Goal: Find specific page/section: Find specific page/section

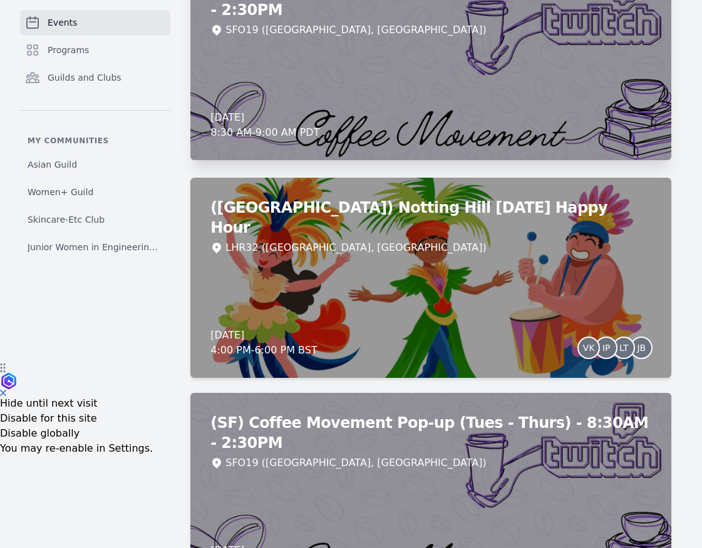
scroll to position [188, 0]
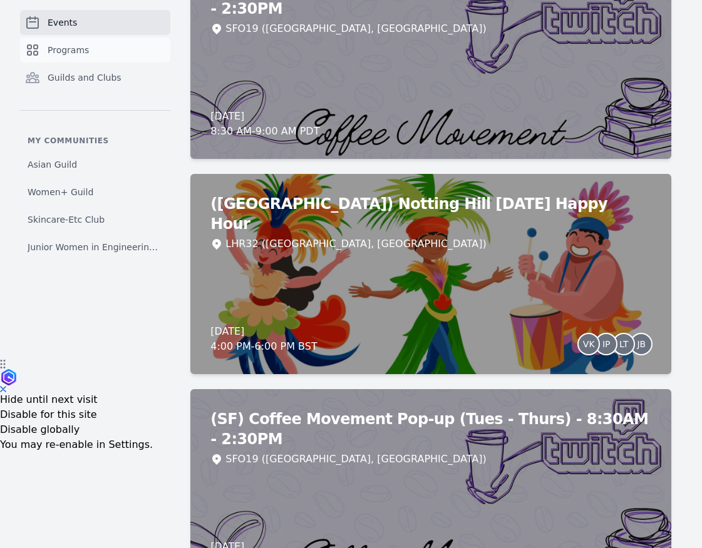
click at [117, 51] on link "Programs" at bounding box center [95, 50] width 150 height 25
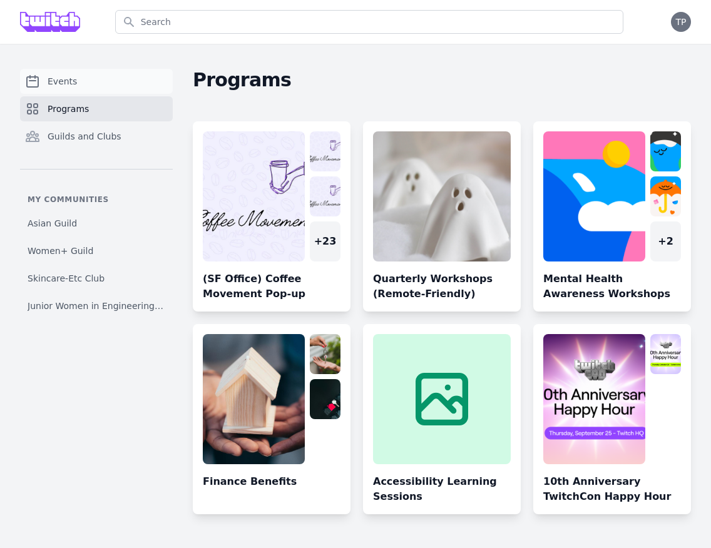
click at [124, 89] on link "Events" at bounding box center [96, 81] width 153 height 25
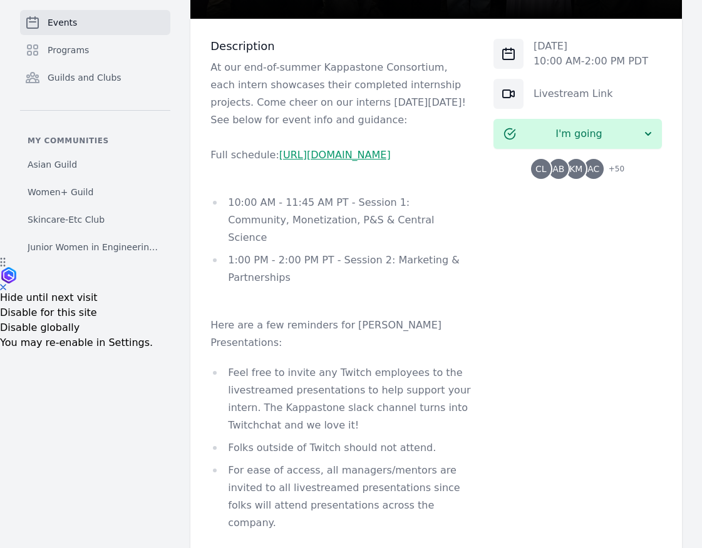
scroll to position [233, 0]
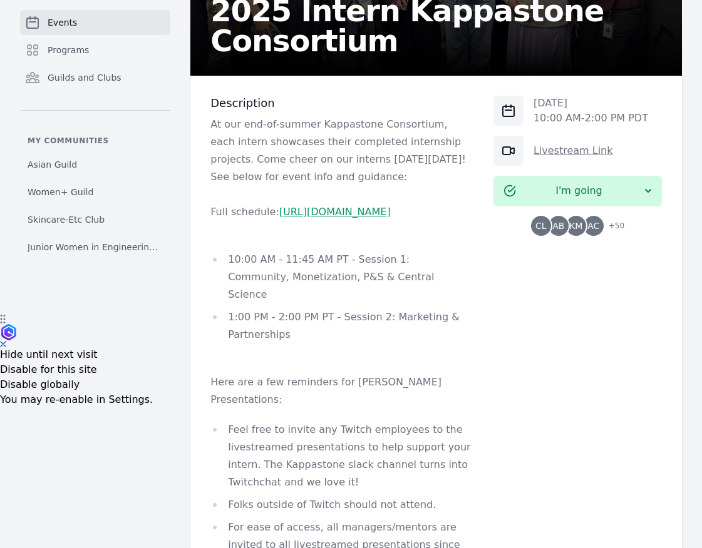
click at [555, 151] on link "Livestream Link" at bounding box center [573, 151] width 80 height 12
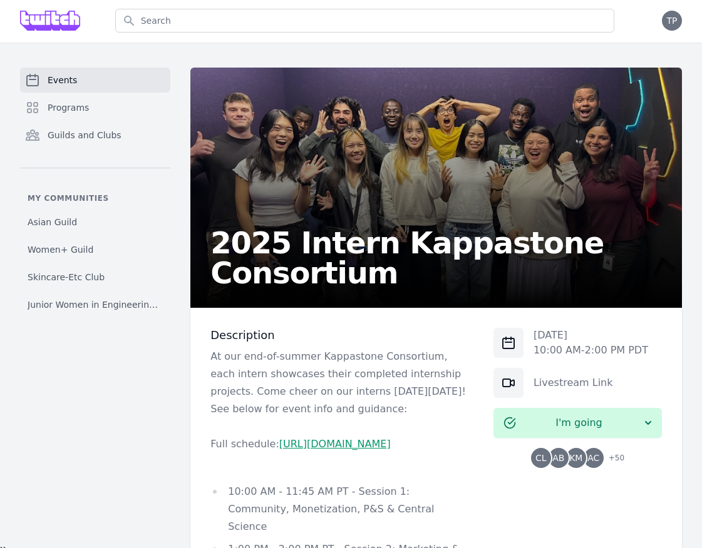
scroll to position [3, 0]
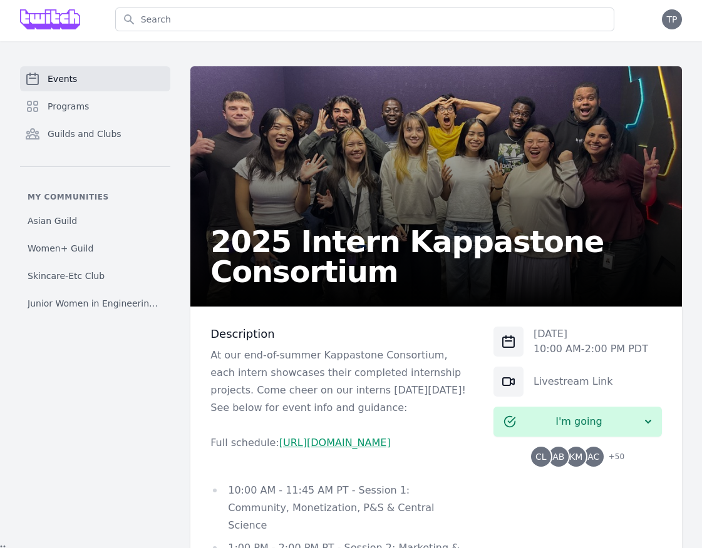
click at [331, 449] on link "https://docs.google.com/spreadsheets/d/1gj67F-I8z2TlZ5jS6sKwx7_-x16wUETQ0MF0Vxn…" at bounding box center [334, 443] width 111 height 12
